Goal: Information Seeking & Learning: Compare options

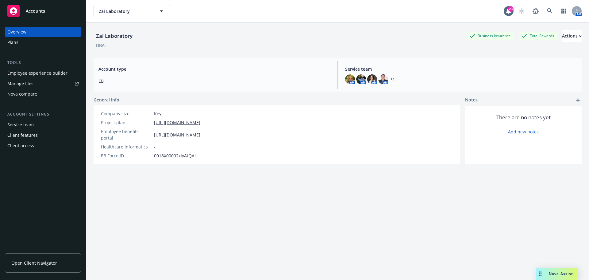
click at [575, 276] on div "Nova Assist" at bounding box center [561, 273] width 34 height 5
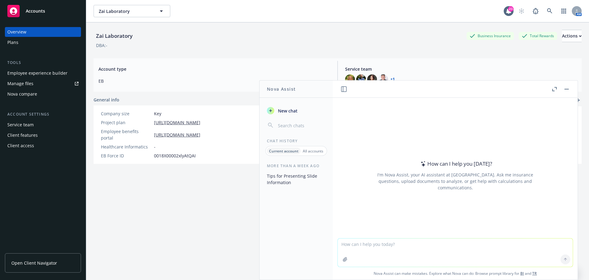
click at [434, 255] on textarea at bounding box center [455, 252] width 235 height 28
type textarea "Does MA law allow for pre-tax commuter benefits to be used on ebikes?"
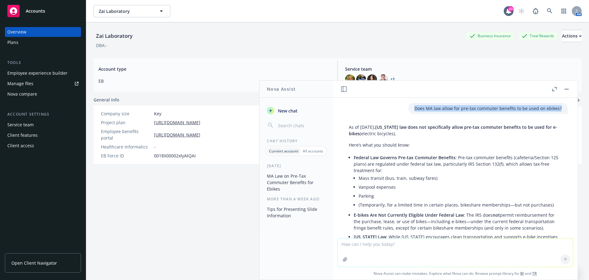
drag, startPoint x: 409, startPoint y: 108, endPoint x: 560, endPoint y: 110, distance: 150.7
click at [560, 110] on div "Does MA law allow for pre-tax commuter benefits to be used on ebikes?" at bounding box center [455, 108] width 235 height 11
copy p "Does MA law allow for pre-tax commuter benefits to be used on ebikes?"
click at [344, 87] on icon "button" at bounding box center [344, 89] width 6 height 6
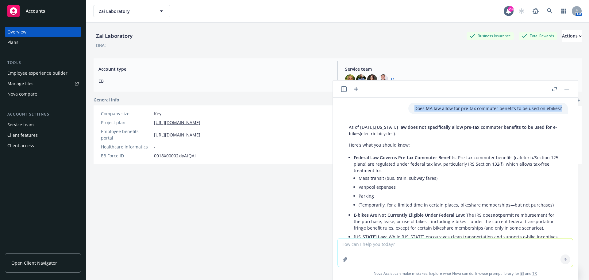
click at [344, 90] on icon "button" at bounding box center [344, 89] width 6 height 6
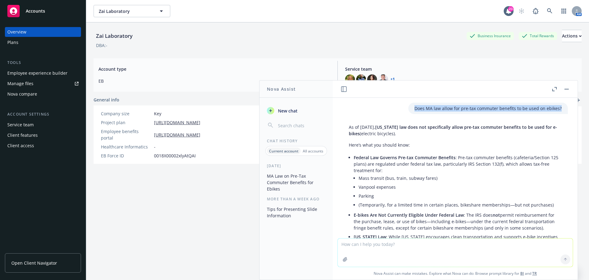
click at [291, 108] on span "New chat" at bounding box center [287, 110] width 21 height 6
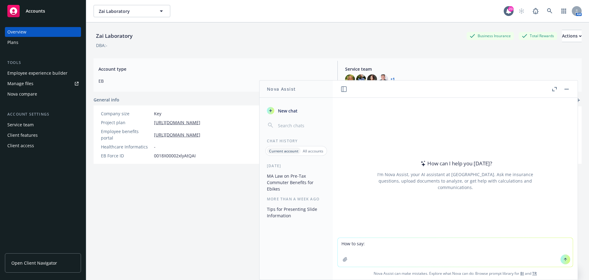
type textarea "How to say: Good morning [PERSON_NAME], Thank you for providing this informatio…"
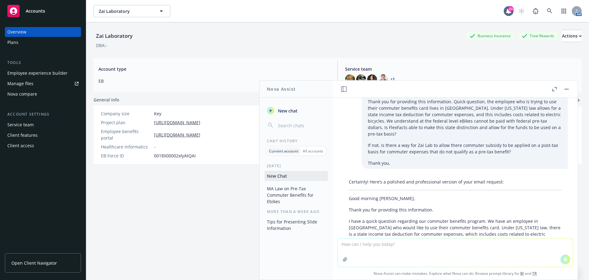
scroll to position [28, 0]
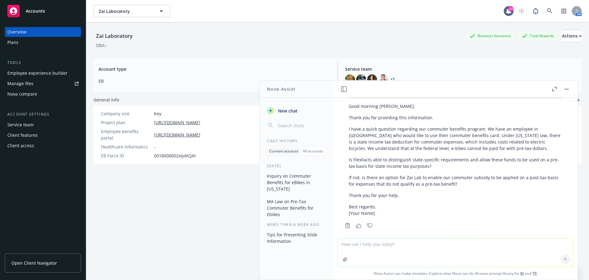
click at [348, 180] on div "Certainly! Here’s a polished and professional version of your email request: Go…" at bounding box center [455, 151] width 225 height 135
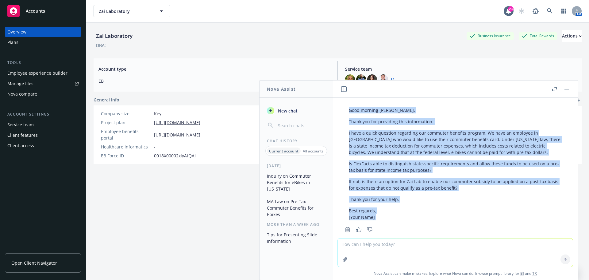
scroll to position [110, 0]
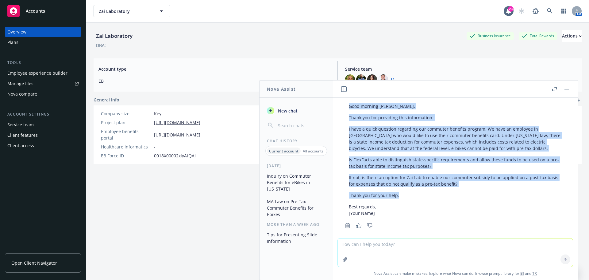
drag, startPoint x: 349, startPoint y: 160, endPoint x: 415, endPoint y: 190, distance: 72.0
click at [415, 190] on div "Certainly! Here’s a polished and professional version of your email request: Go…" at bounding box center [455, 151] width 225 height 135
copy div "Good morning [PERSON_NAME], Thank you for providing this information. I have a …"
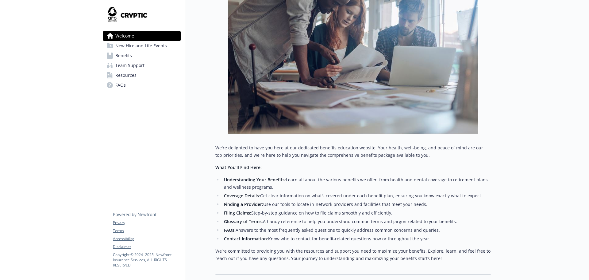
click at [129, 56] on span "Benefits" at bounding box center [123, 56] width 17 height 10
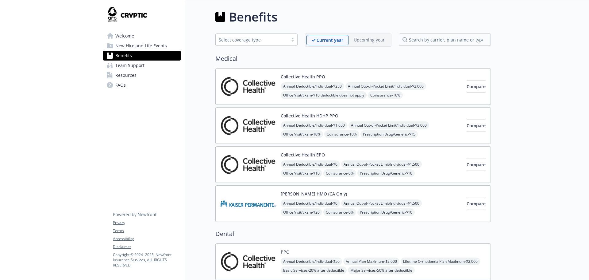
click at [367, 196] on div "Kaiser HMO (CA Only) Annual Deductible/Individual - $0 Annual Out-of-Pocket Lim…" at bounding box center [371, 203] width 181 height 26
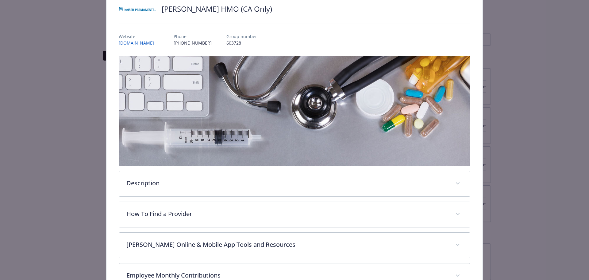
scroll to position [152, 0]
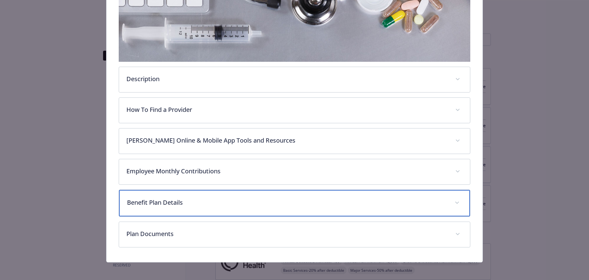
click at [228, 209] on div "Benefit Plan Details" at bounding box center [294, 203] width 351 height 26
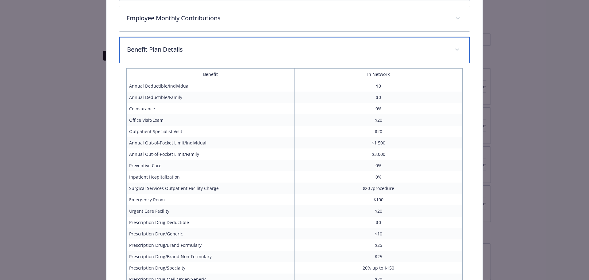
scroll to position [305, 0]
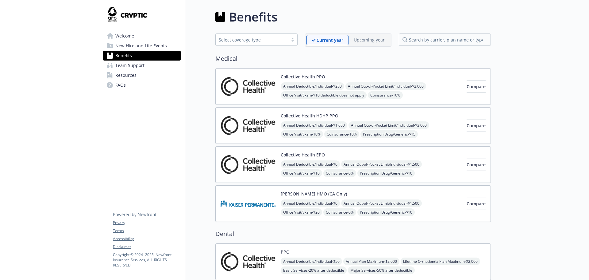
click at [349, 115] on div "Collective Health HDHP PPO Annual Deductible/Individual - $1,650 Annual Out-of-…" at bounding box center [371, 125] width 181 height 26
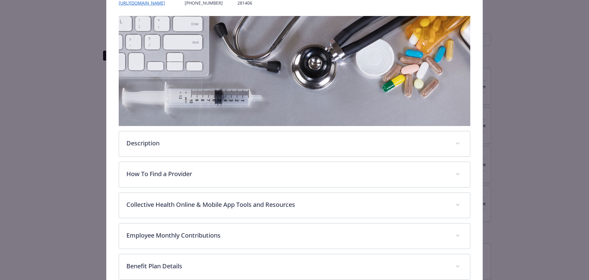
scroll to position [141, 0]
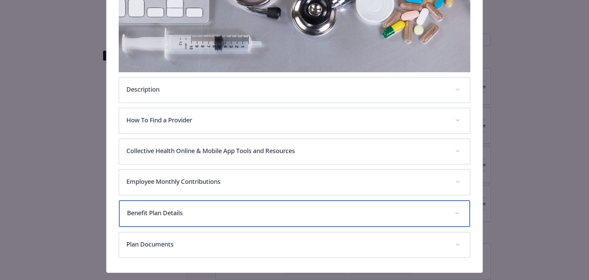
click at [250, 216] on div "Benefit Plan Details" at bounding box center [294, 213] width 351 height 26
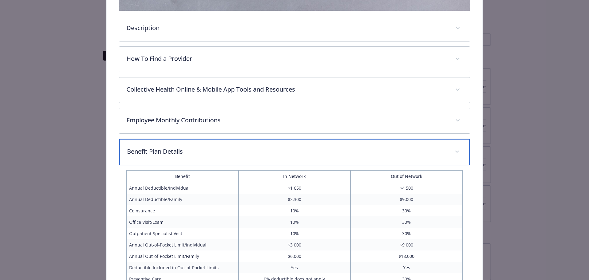
scroll to position [264, 0]
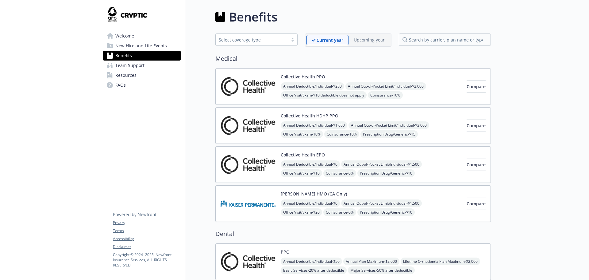
click at [329, 114] on button "Collective Health HDHP PPO" at bounding box center [310, 115] width 58 height 6
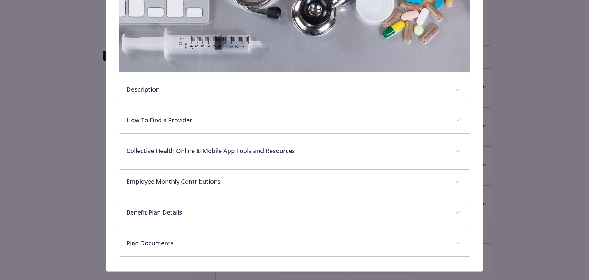
scroll to position [152, 0]
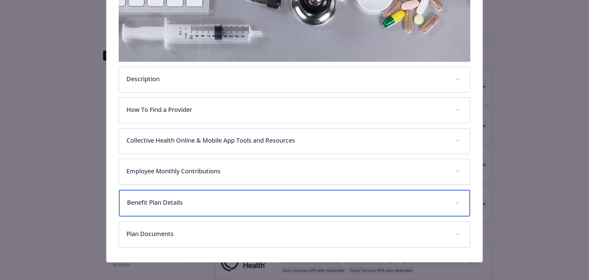
click at [233, 203] on p "Benefit Plan Details" at bounding box center [287, 202] width 321 height 9
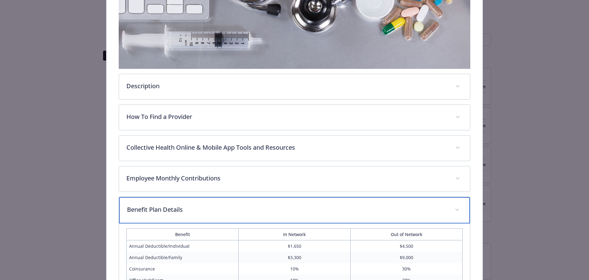
scroll to position [90, 0]
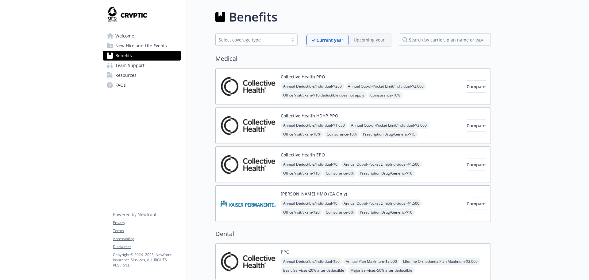
click at [347, 155] on div "Collective Health EPO Annual Deductible/Individual - $0 Annual Out-of-Pocket Li…" at bounding box center [371, 164] width 181 height 26
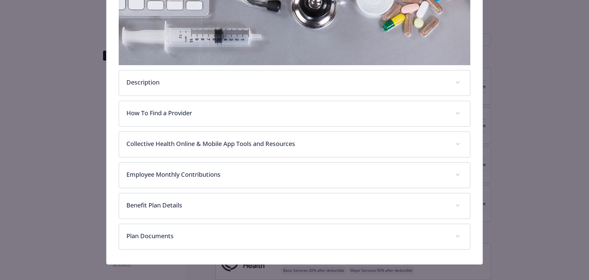
scroll to position [152, 0]
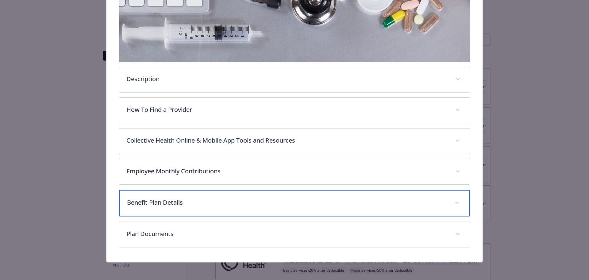
click at [238, 201] on p "Benefit Plan Details" at bounding box center [287, 202] width 321 height 9
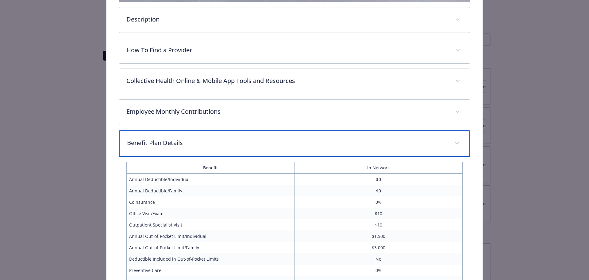
scroll to position [229, 0]
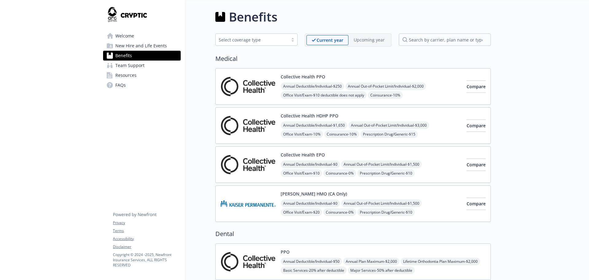
click at [341, 76] on div "Collective Health PPO Annual Deductible/Individual - $250 Annual Out-of-Pocket …" at bounding box center [371, 86] width 181 height 26
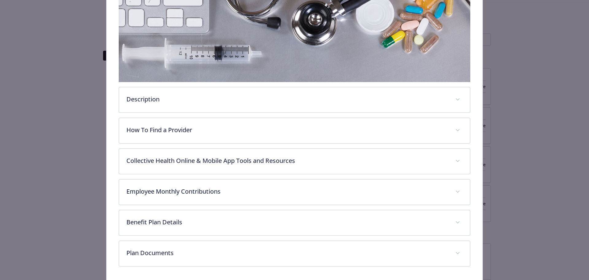
scroll to position [152, 0]
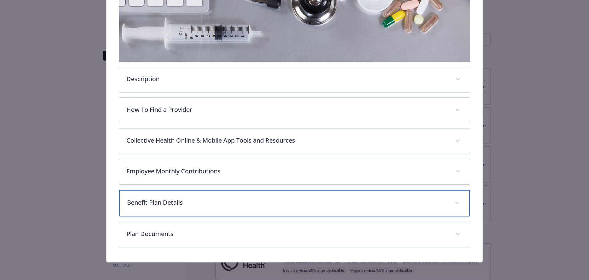
click at [251, 193] on div "Benefit Plan Details" at bounding box center [294, 203] width 351 height 26
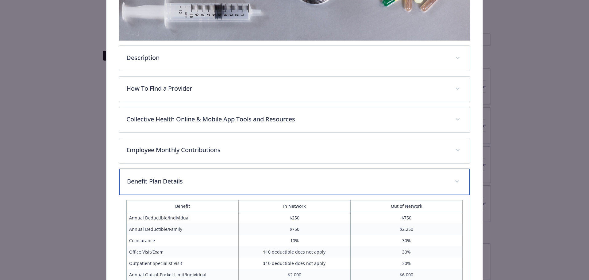
scroll to position [182, 0]
